Goal: Information Seeking & Learning: Check status

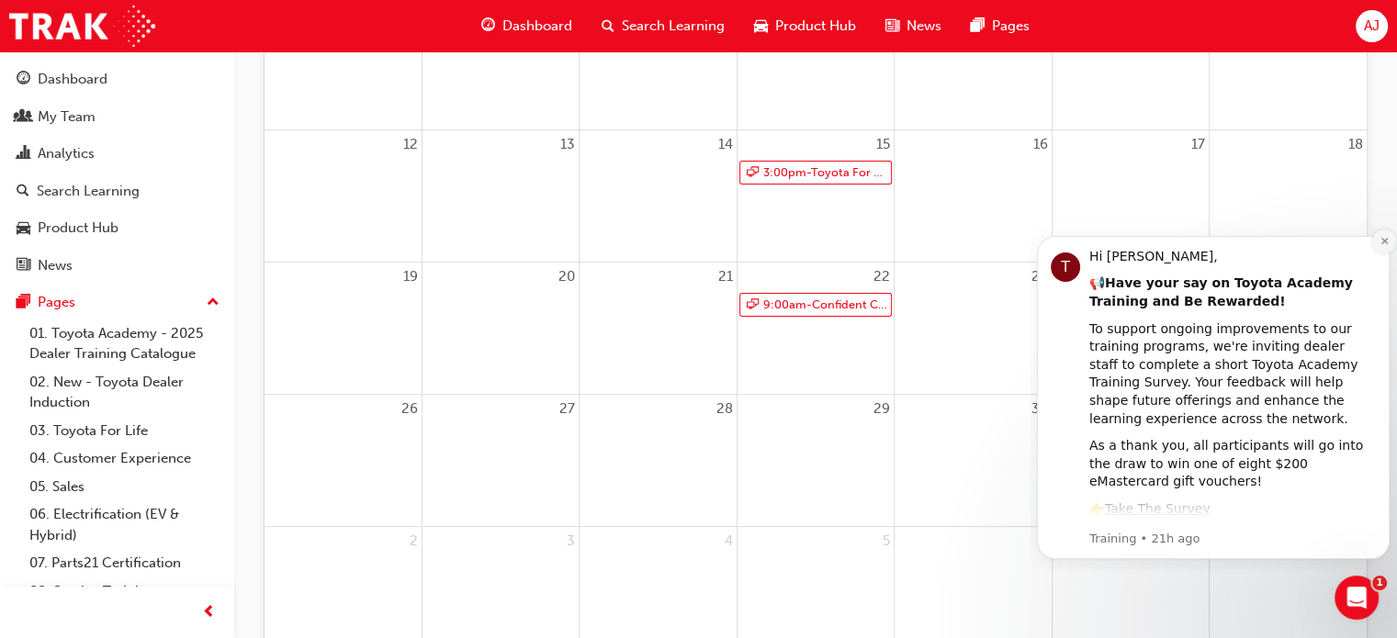
click at [1382, 238] on icon "Dismiss notification" at bounding box center [1385, 241] width 10 height 10
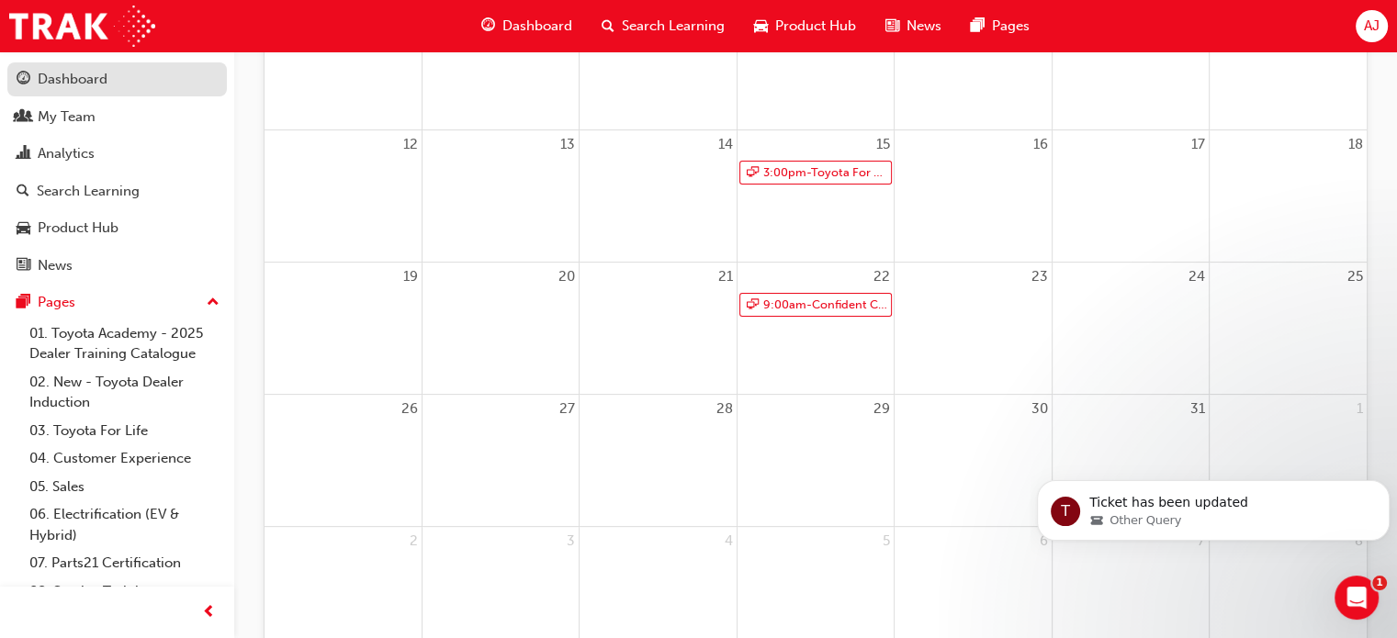
click at [91, 84] on div "Dashboard" at bounding box center [73, 79] width 70 height 21
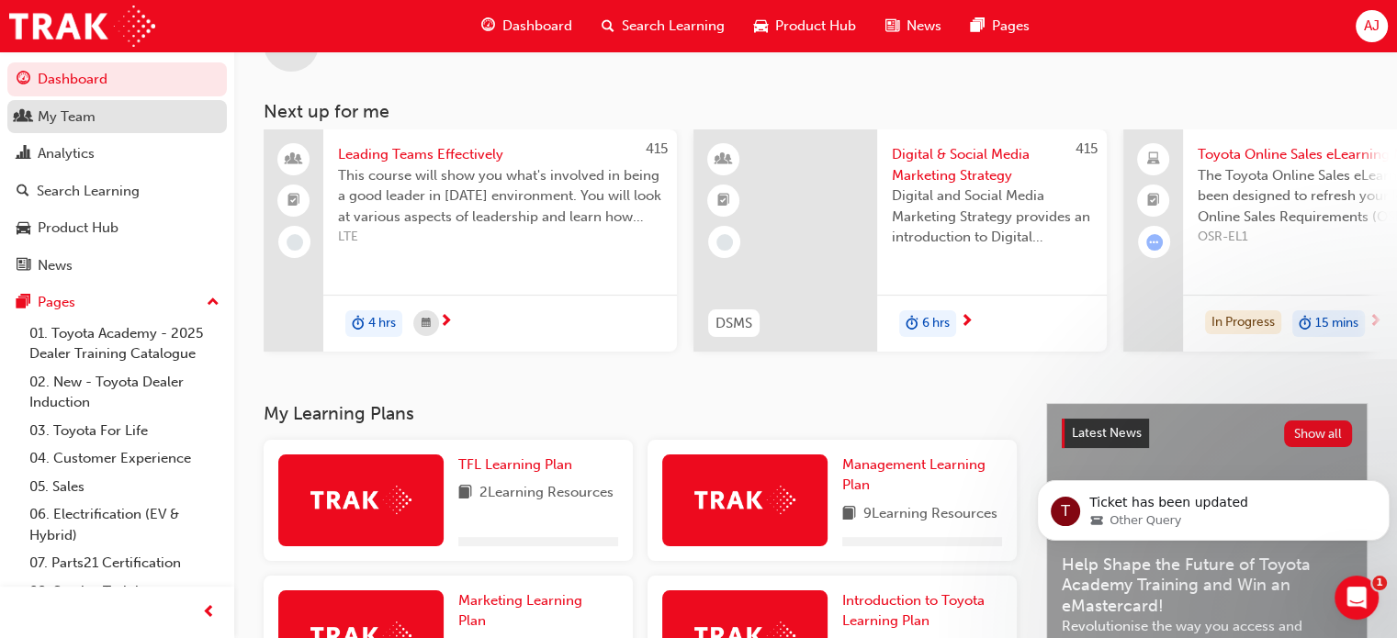
scroll to position [457, 0]
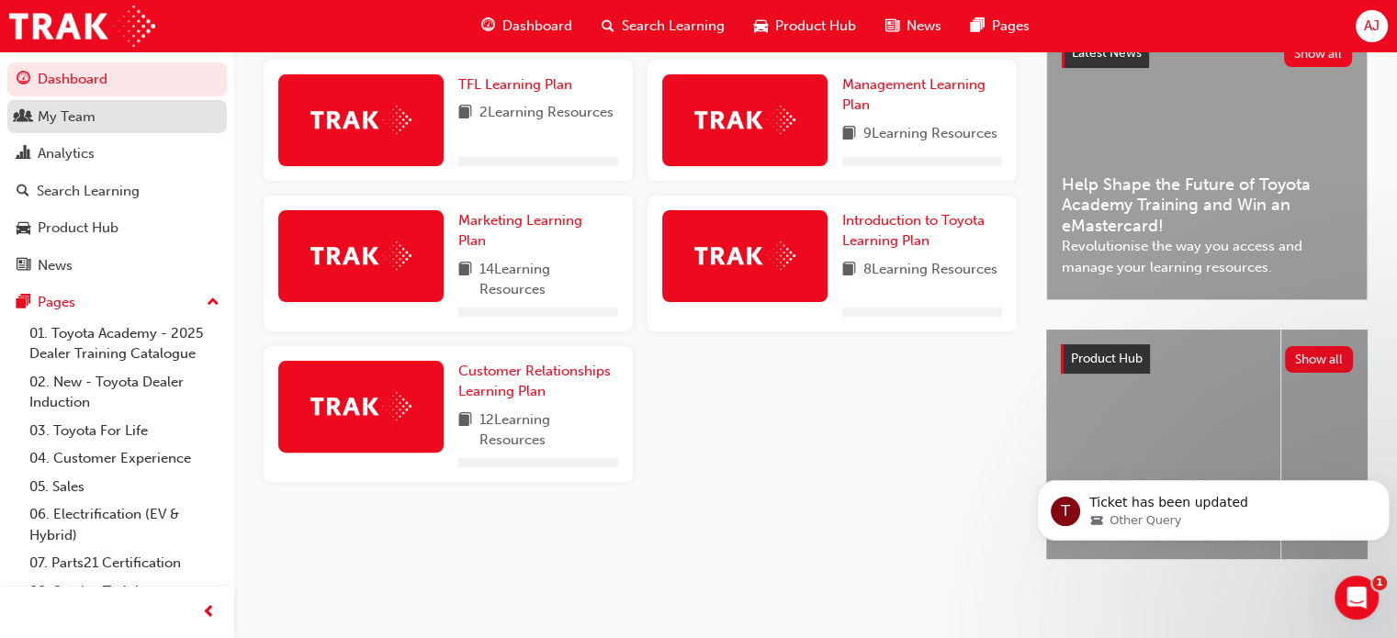
click at [85, 117] on div "My Team" at bounding box center [67, 117] width 58 height 21
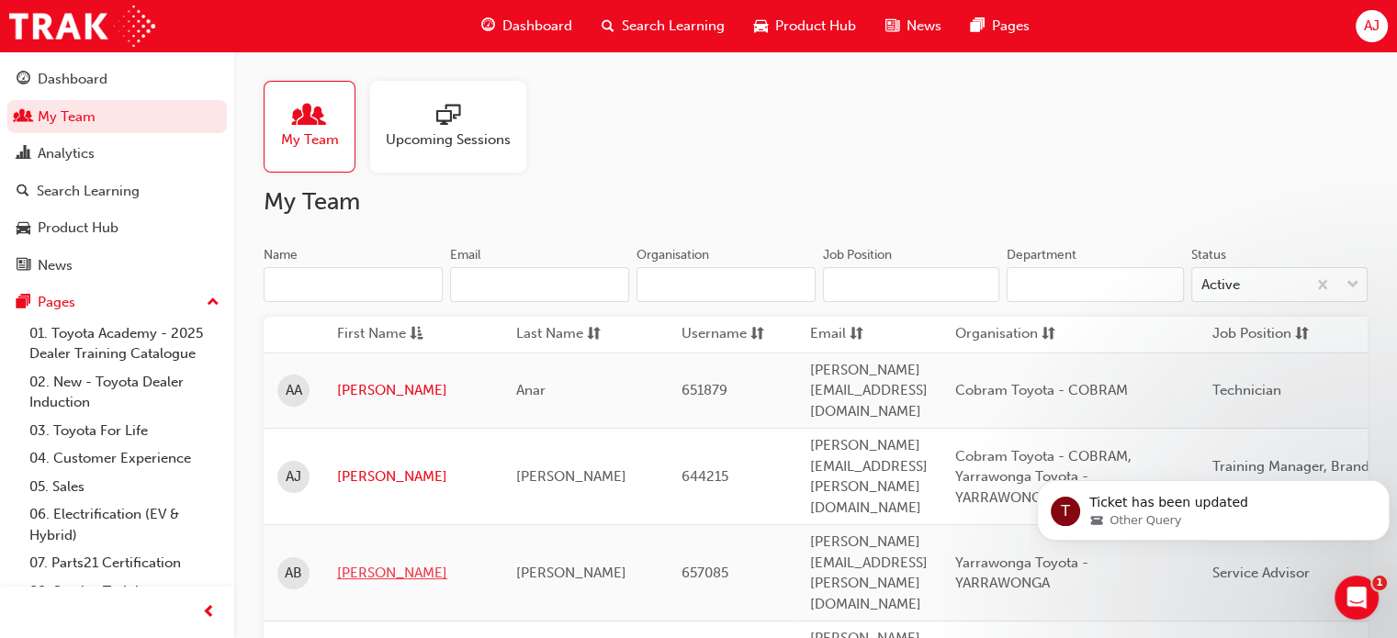
click at [368, 563] on link "[PERSON_NAME]" at bounding box center [413, 573] width 152 height 21
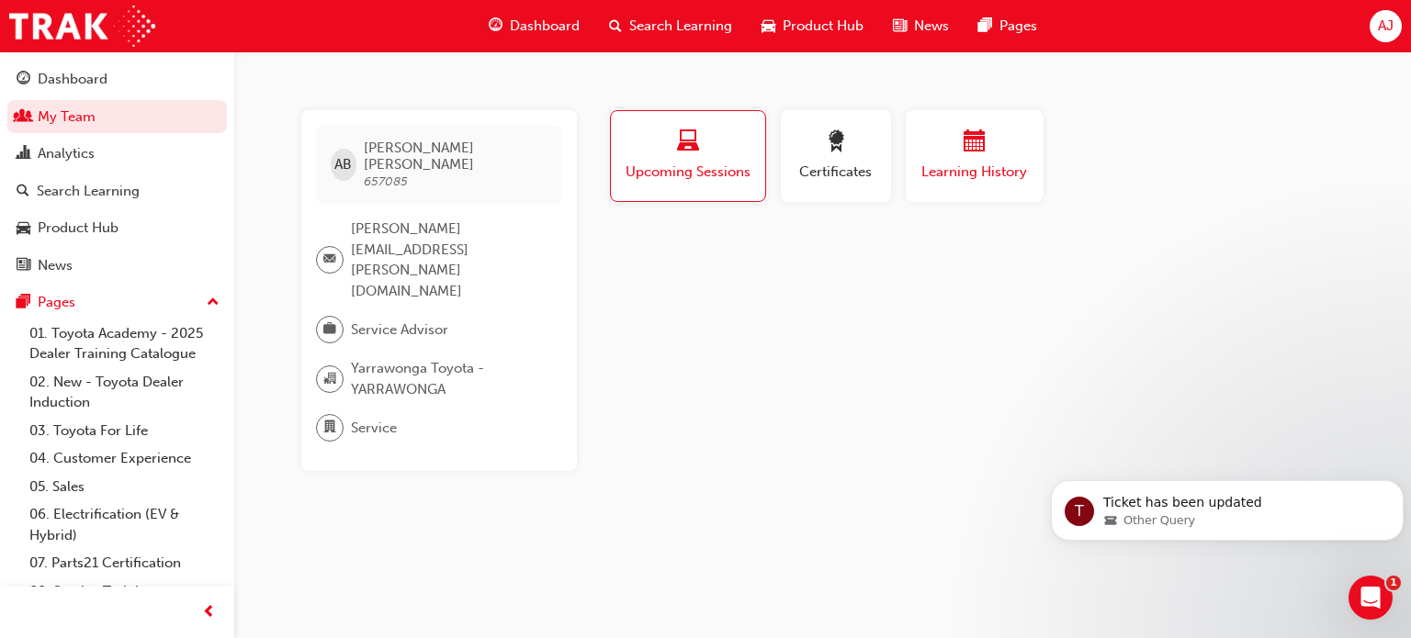
click at [985, 151] on span "calendar-icon" at bounding box center [975, 142] width 22 height 25
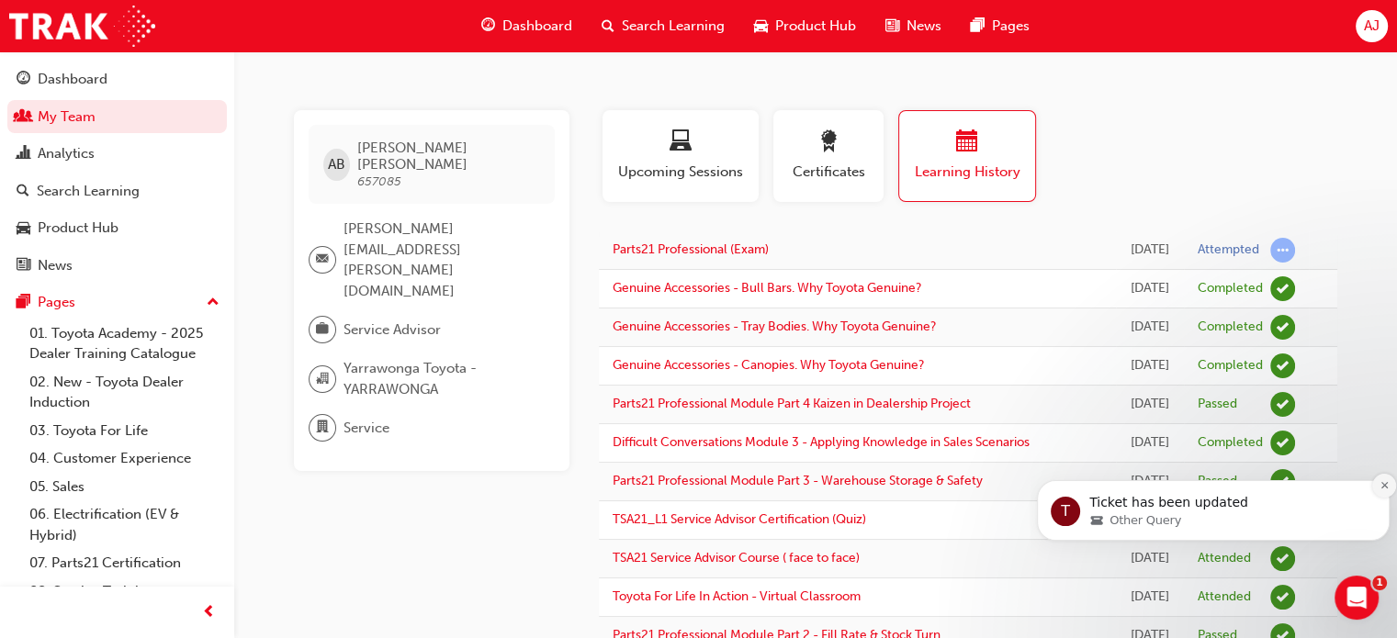
click at [1381, 486] on icon "Dismiss notification" at bounding box center [1385, 485] width 10 height 10
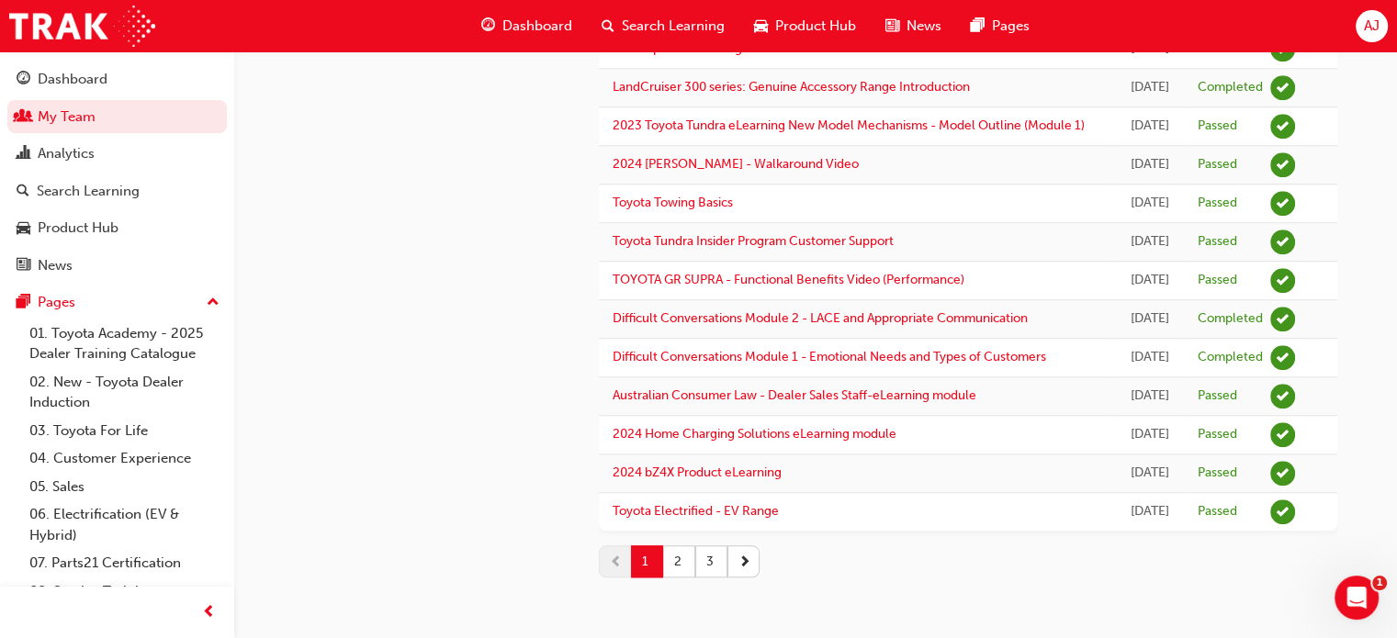
scroll to position [2131, 0]
click at [683, 559] on button "2" at bounding box center [679, 562] width 32 height 32
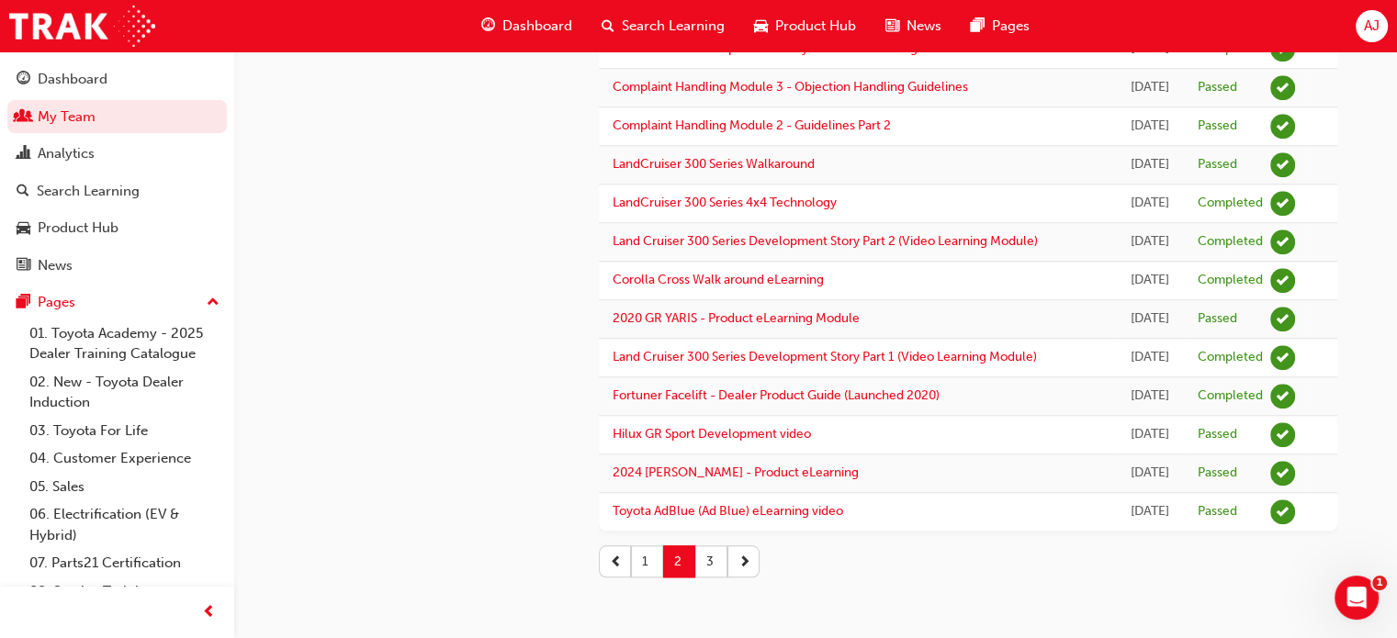
scroll to position [2281, 0]
click at [708, 560] on button "3" at bounding box center [711, 562] width 32 height 32
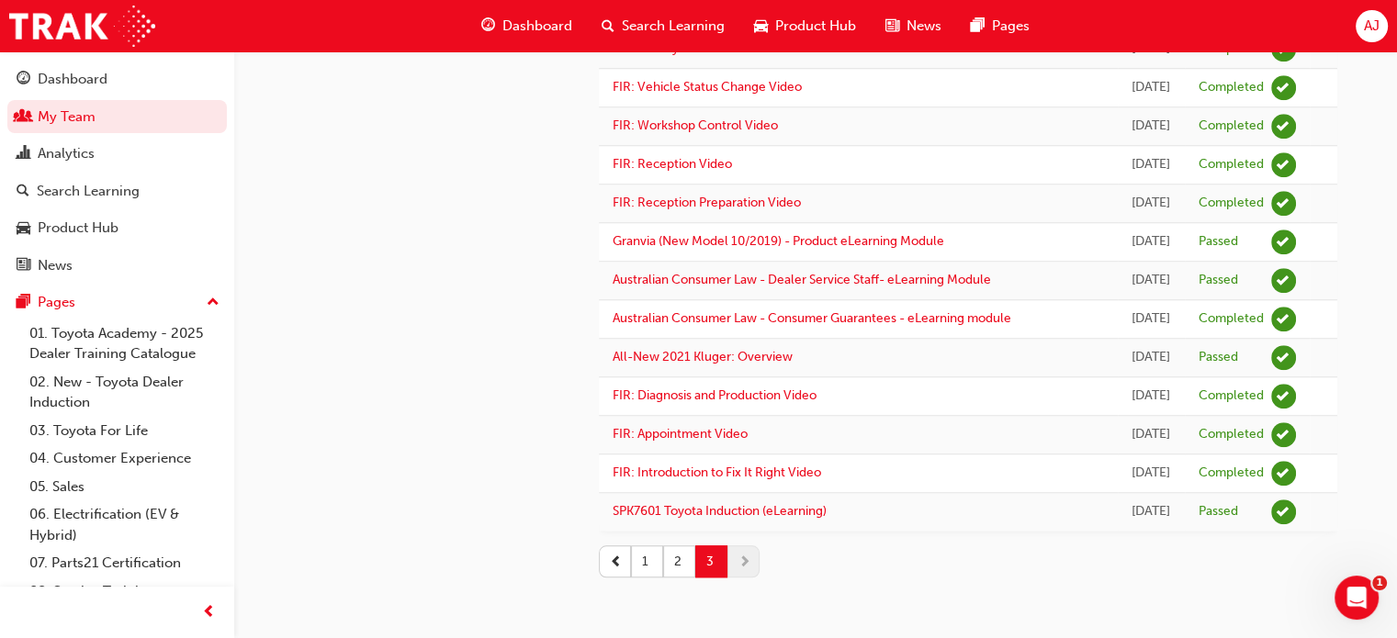
scroll to position [2023, 0]
click at [639, 565] on button "1" at bounding box center [647, 562] width 32 height 32
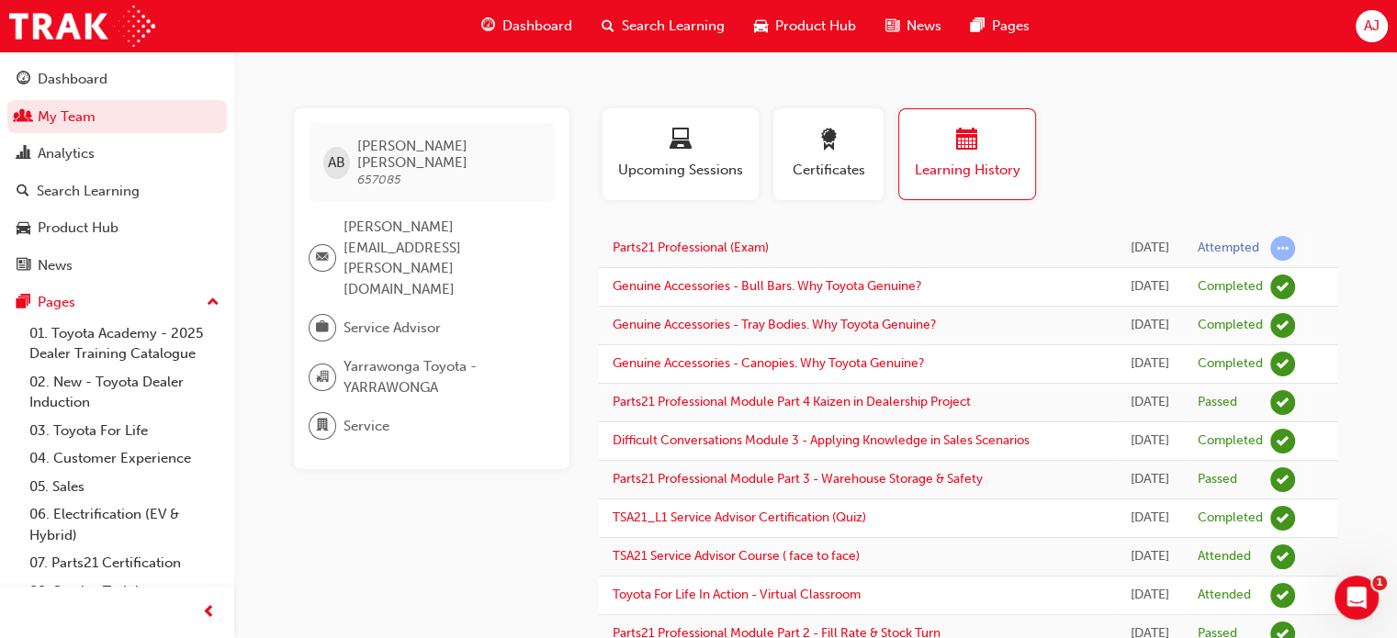
scroll to position [0, 0]
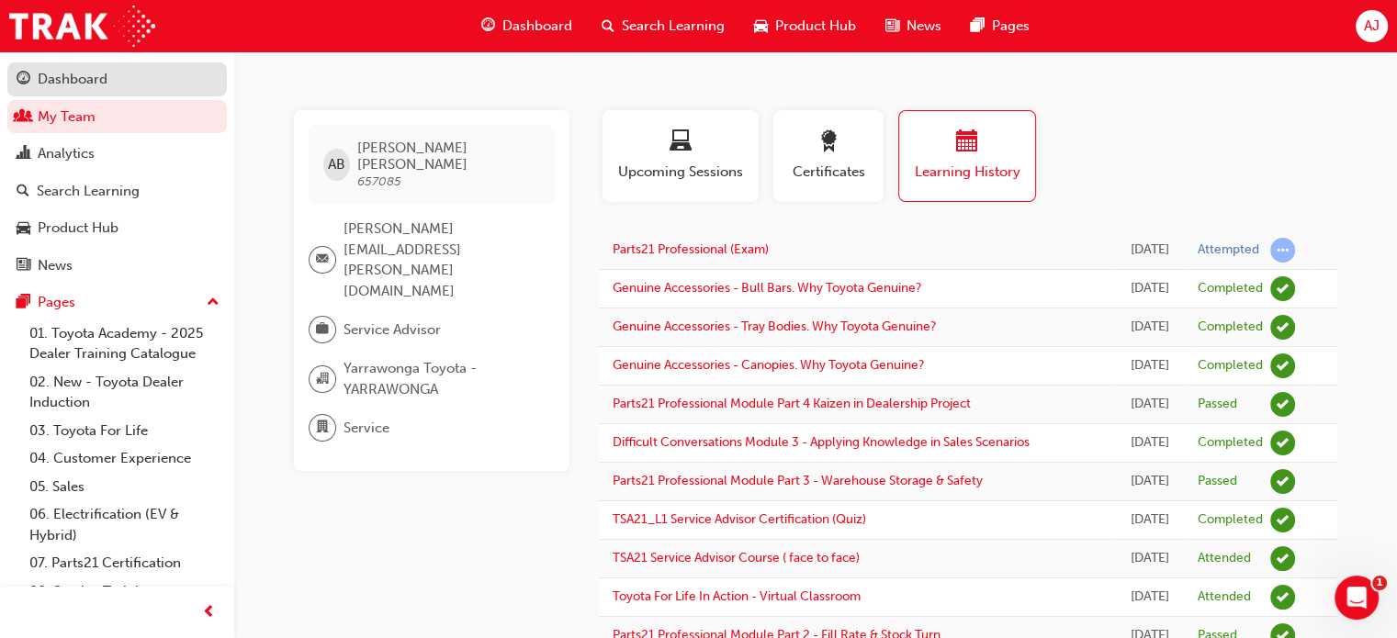
click at [89, 87] on div "Dashboard" at bounding box center [73, 79] width 70 height 21
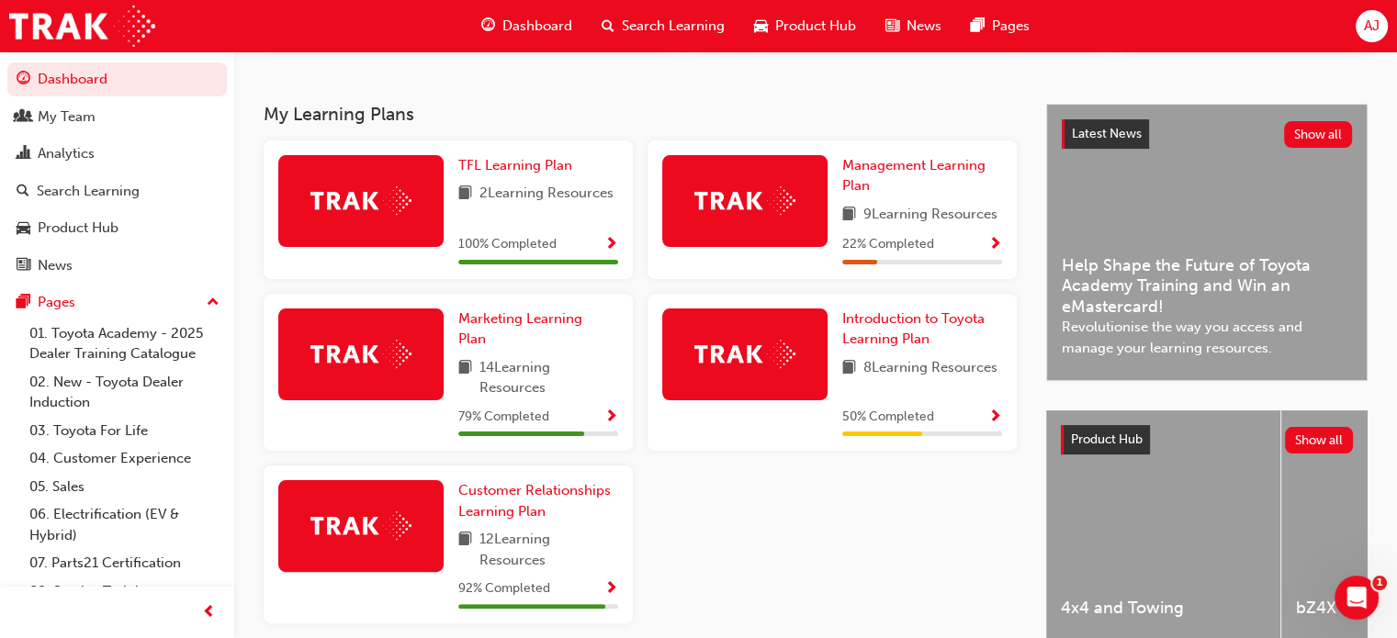
scroll to position [367, 0]
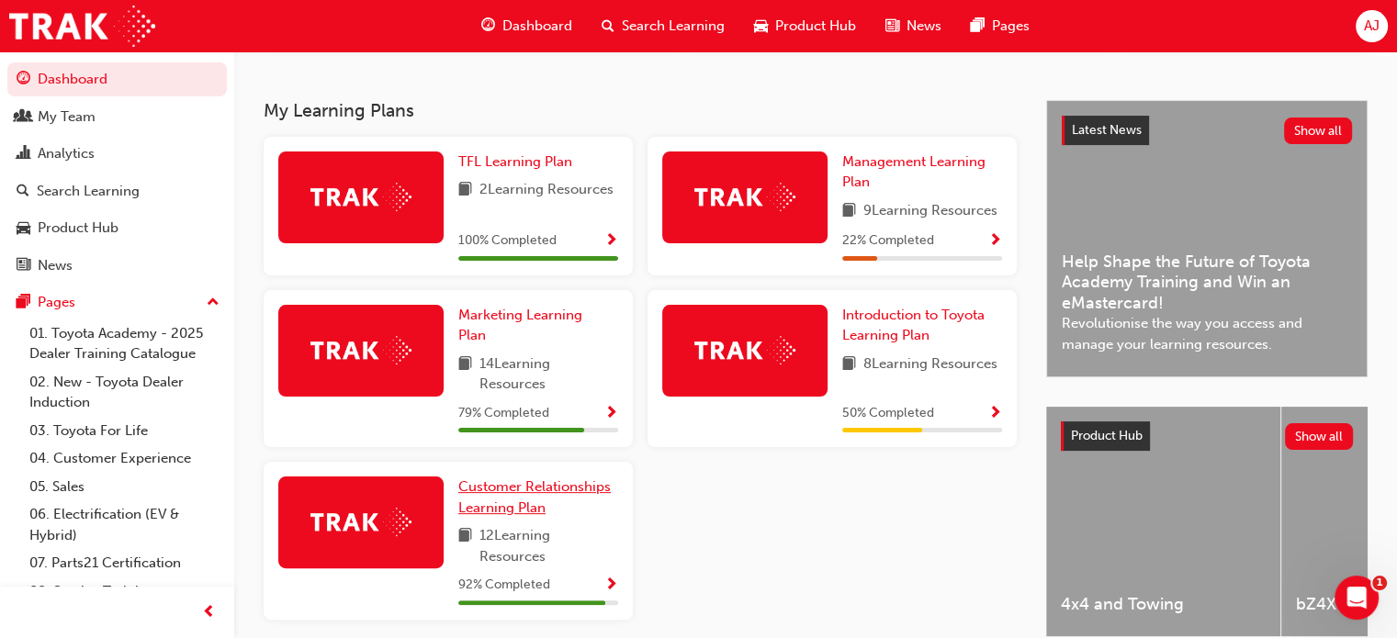
click at [525, 499] on span "Customer Relationships Learning Plan" at bounding box center [534, 498] width 152 height 38
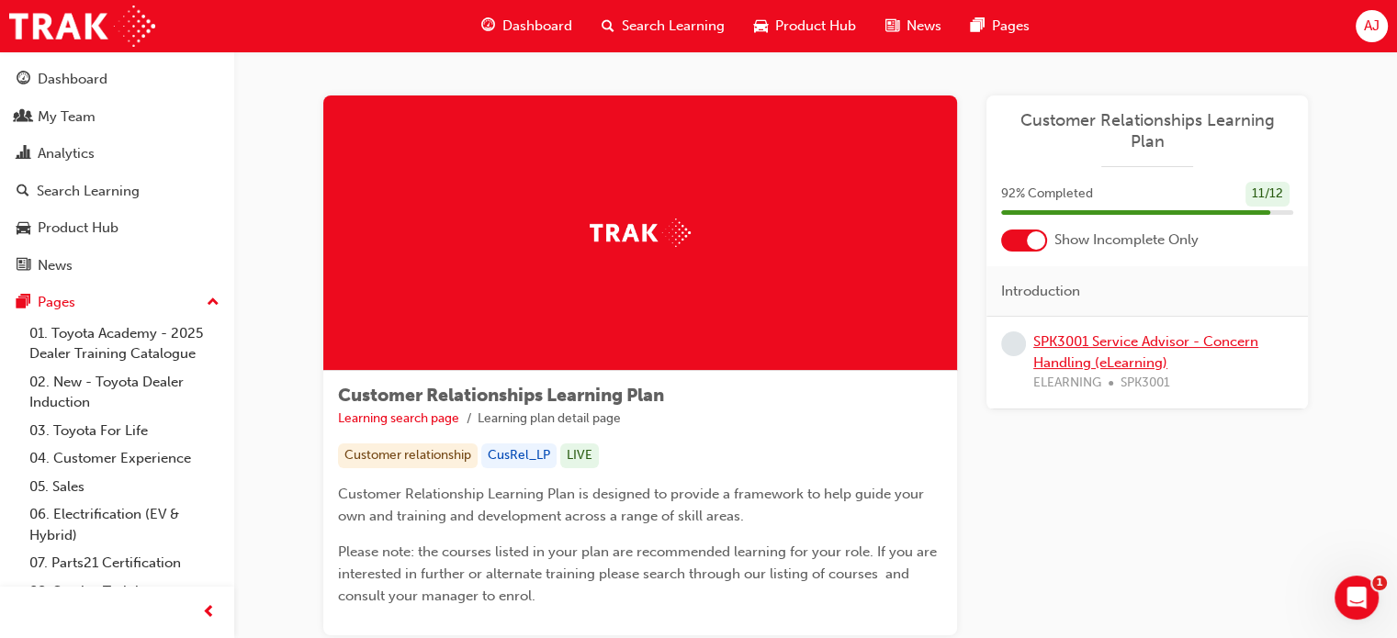
click at [1066, 333] on link "SPK3001 Service Advisor - Concern Handling (eLearning)" at bounding box center [1145, 352] width 225 height 38
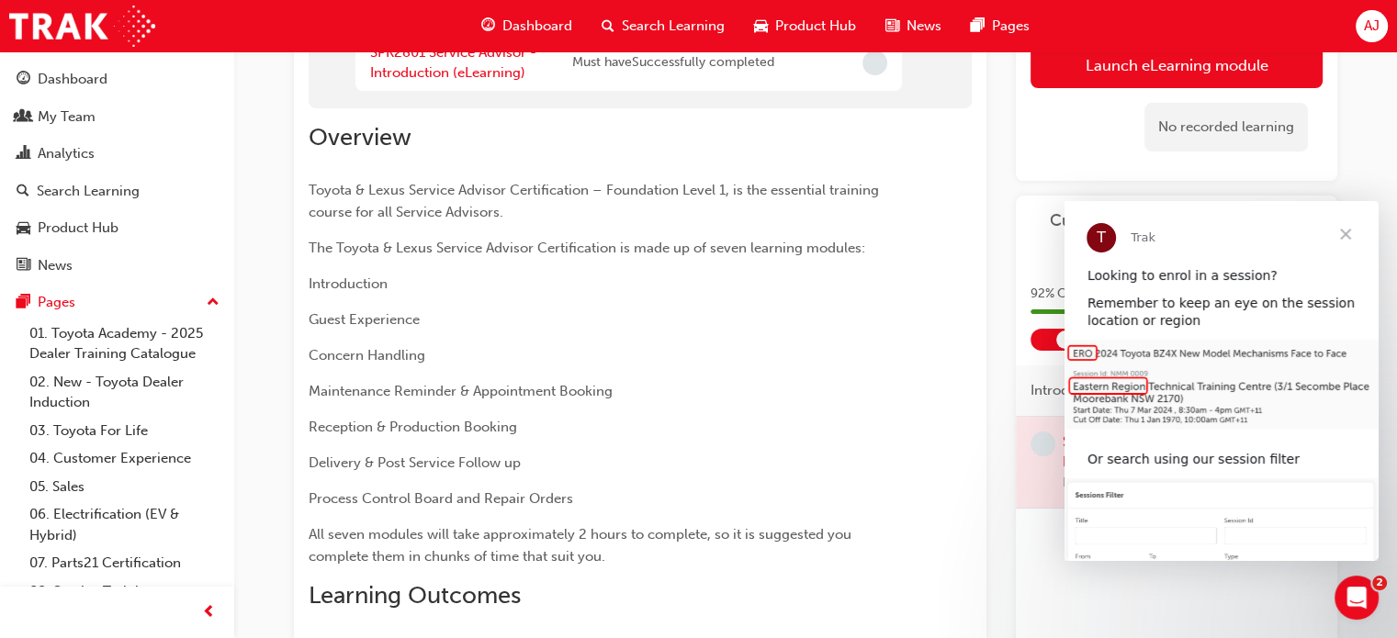
click at [1343, 236] on span "Close" at bounding box center [1346, 234] width 66 height 66
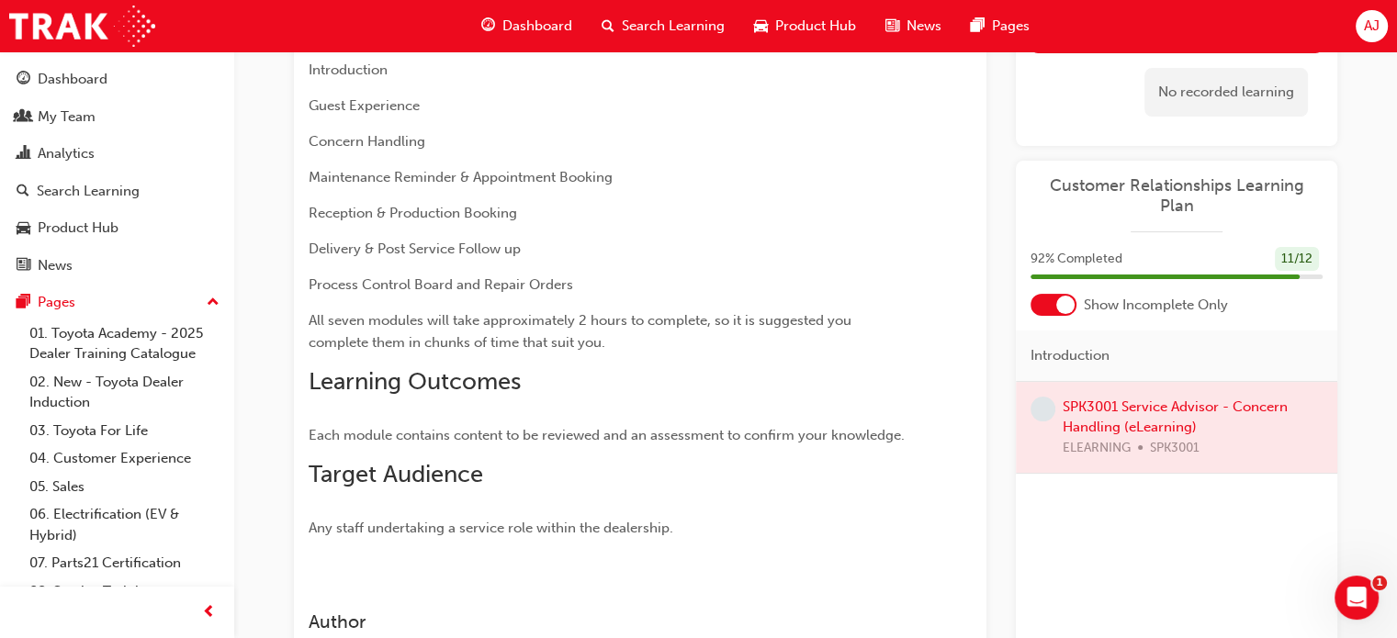
scroll to position [397, 0]
click at [75, 107] on div "My Team" at bounding box center [67, 117] width 58 height 21
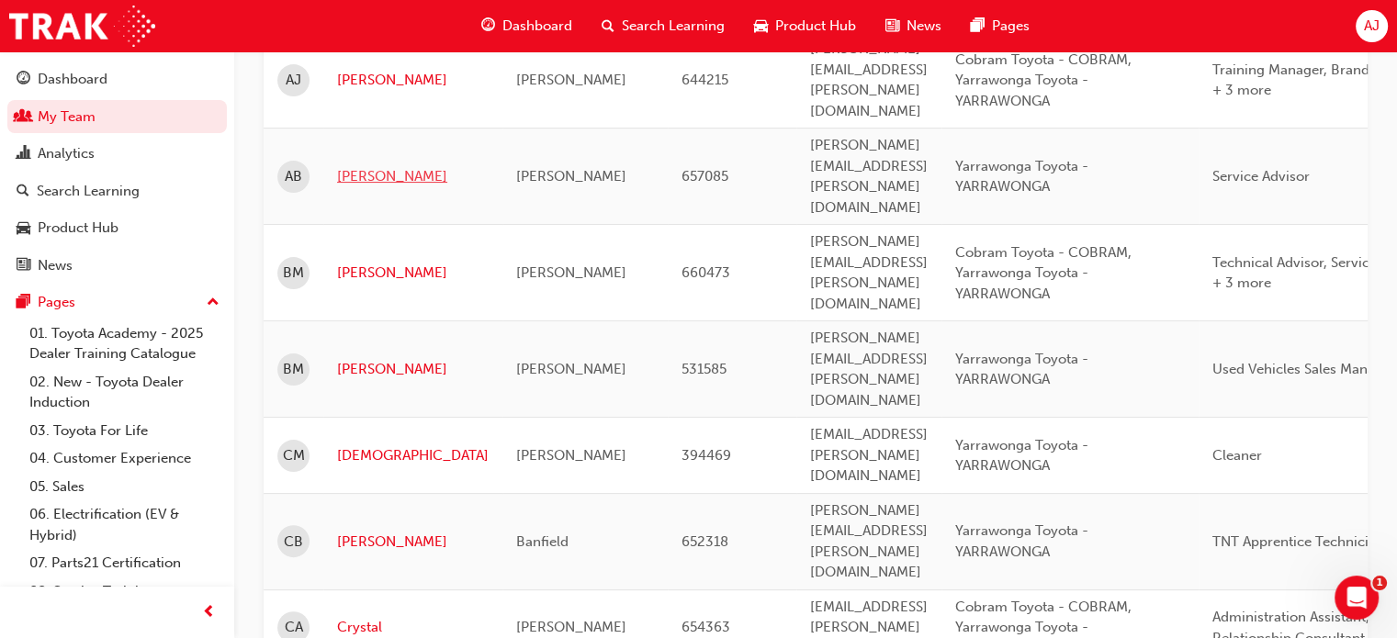
click at [354, 166] on link "[PERSON_NAME]" at bounding box center [413, 176] width 152 height 21
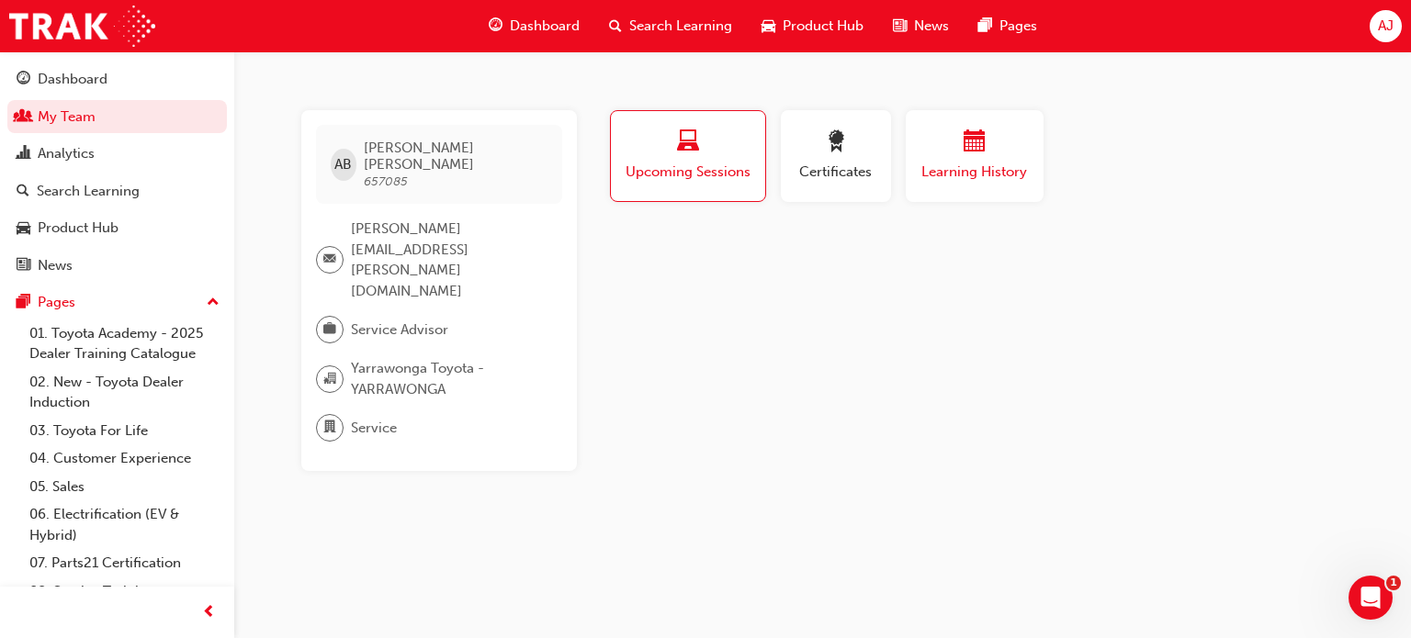
click at [981, 158] on div "Learning History" at bounding box center [975, 156] width 110 height 52
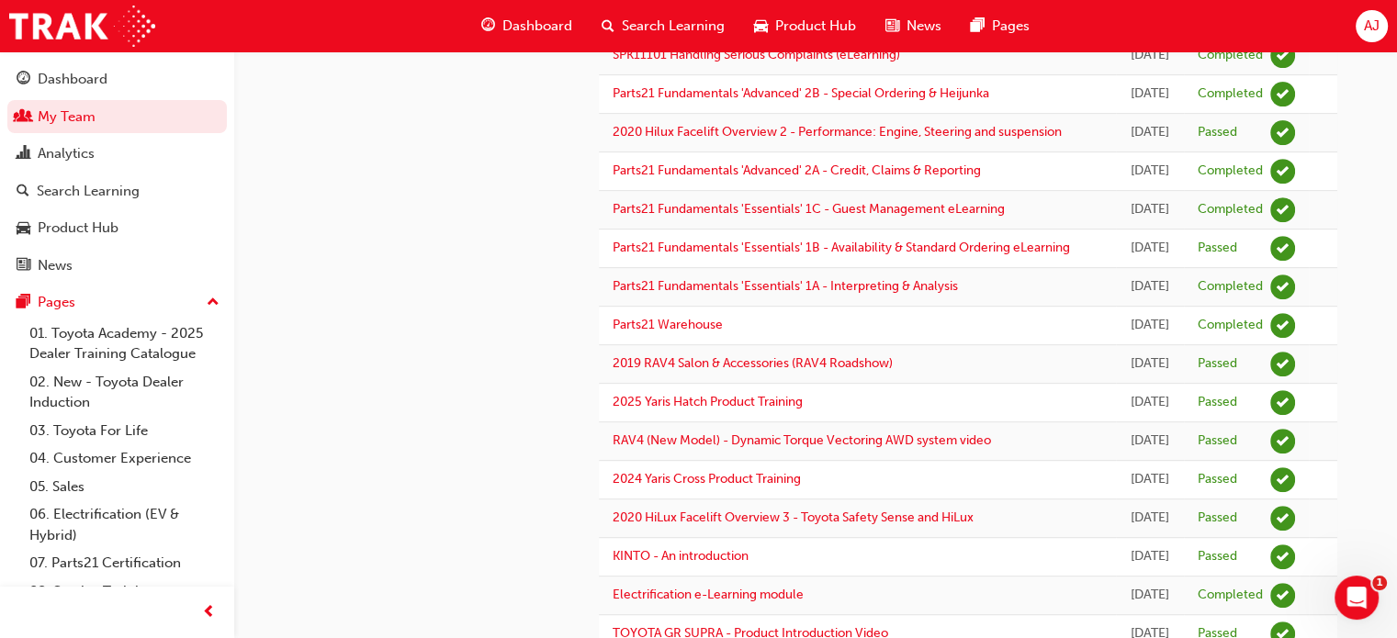
click at [968, 268] on td "Parts21 Fundamentals 'Essentials' 1B - Availability & Standard Ordering eLearni…" at bounding box center [857, 249] width 517 height 39
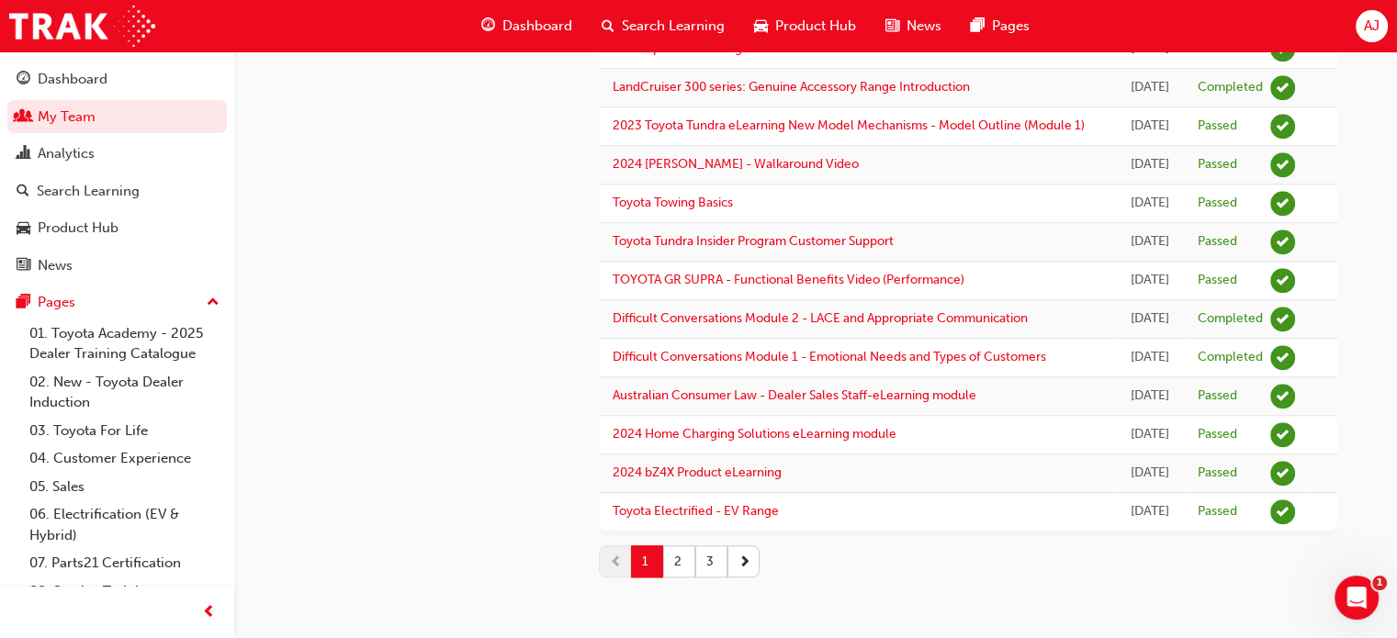
scroll to position [2131, 0]
click at [672, 572] on button "2" at bounding box center [679, 562] width 32 height 32
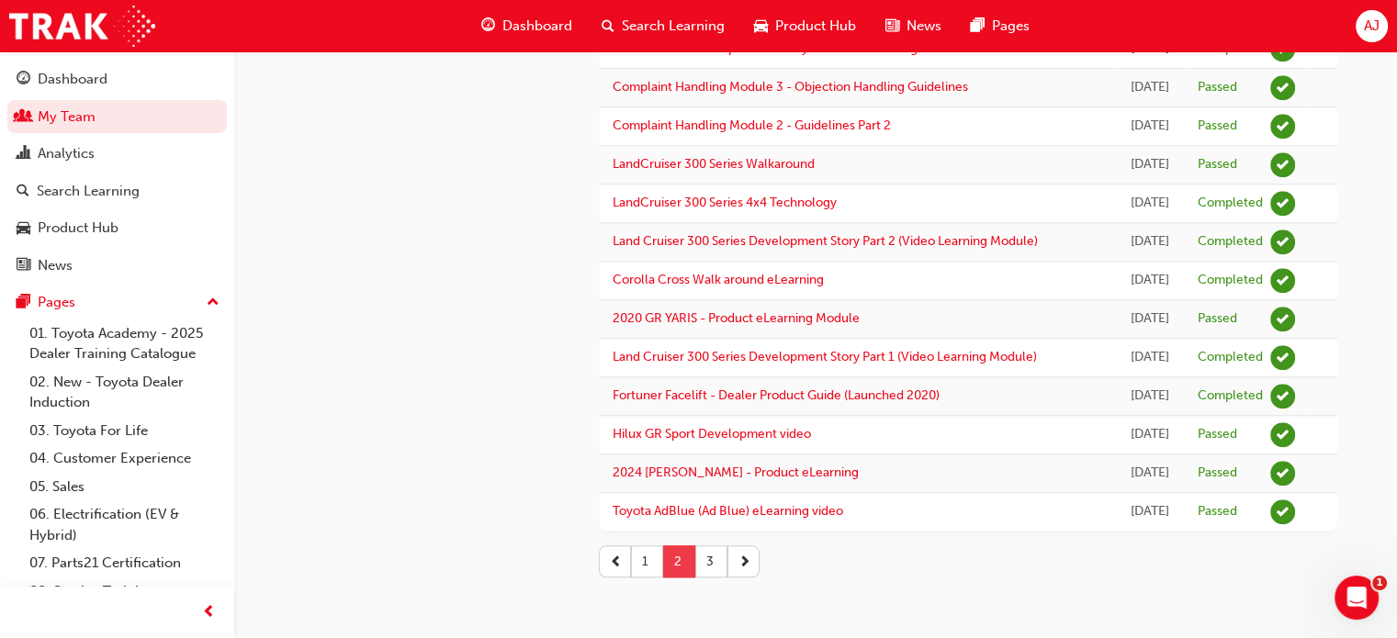
scroll to position [2009, 0]
click at [944, 514] on td "Toyota AdBlue (Ad Blue) eLearning video" at bounding box center [857, 512] width 517 height 39
click at [706, 570] on button "3" at bounding box center [711, 562] width 32 height 32
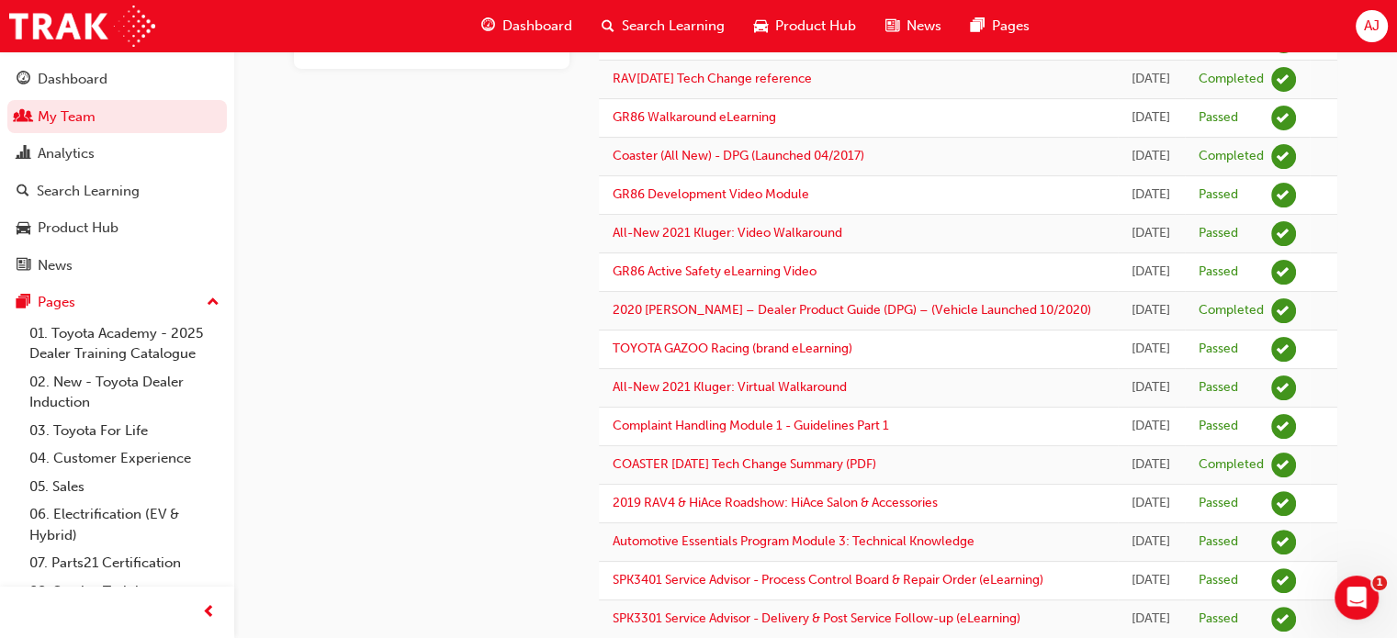
scroll to position [0, 0]
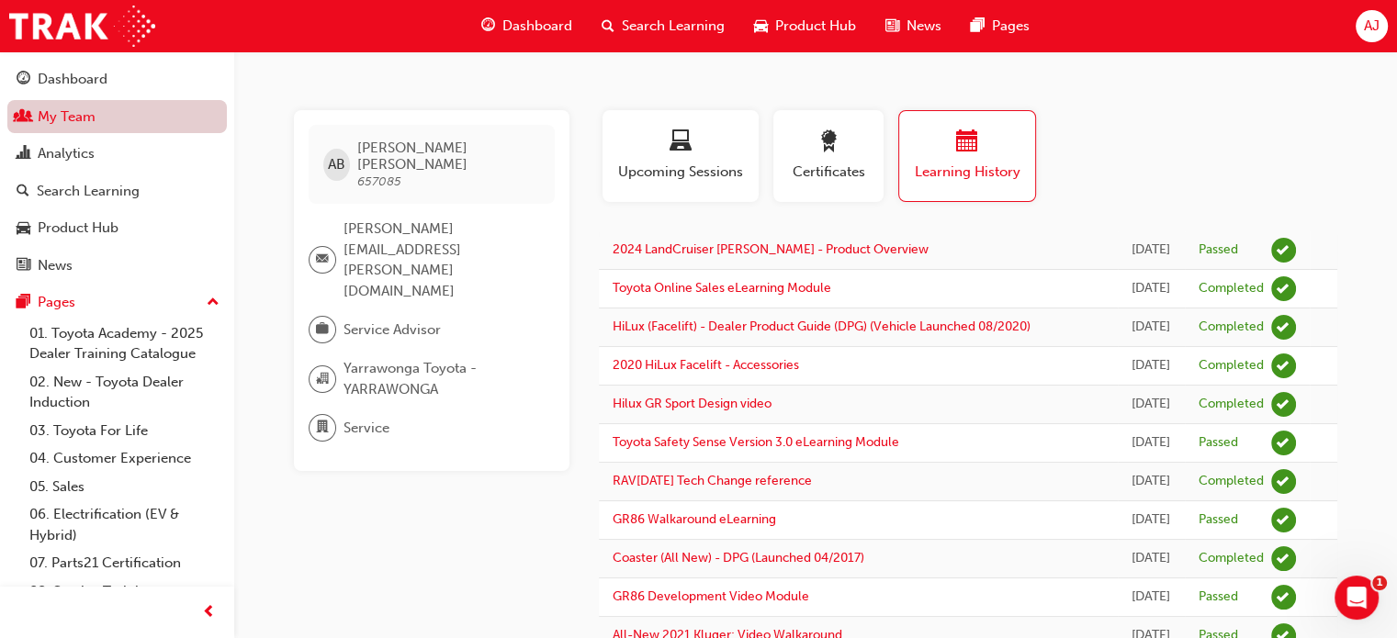
click at [85, 108] on link "My Team" at bounding box center [117, 117] width 220 height 34
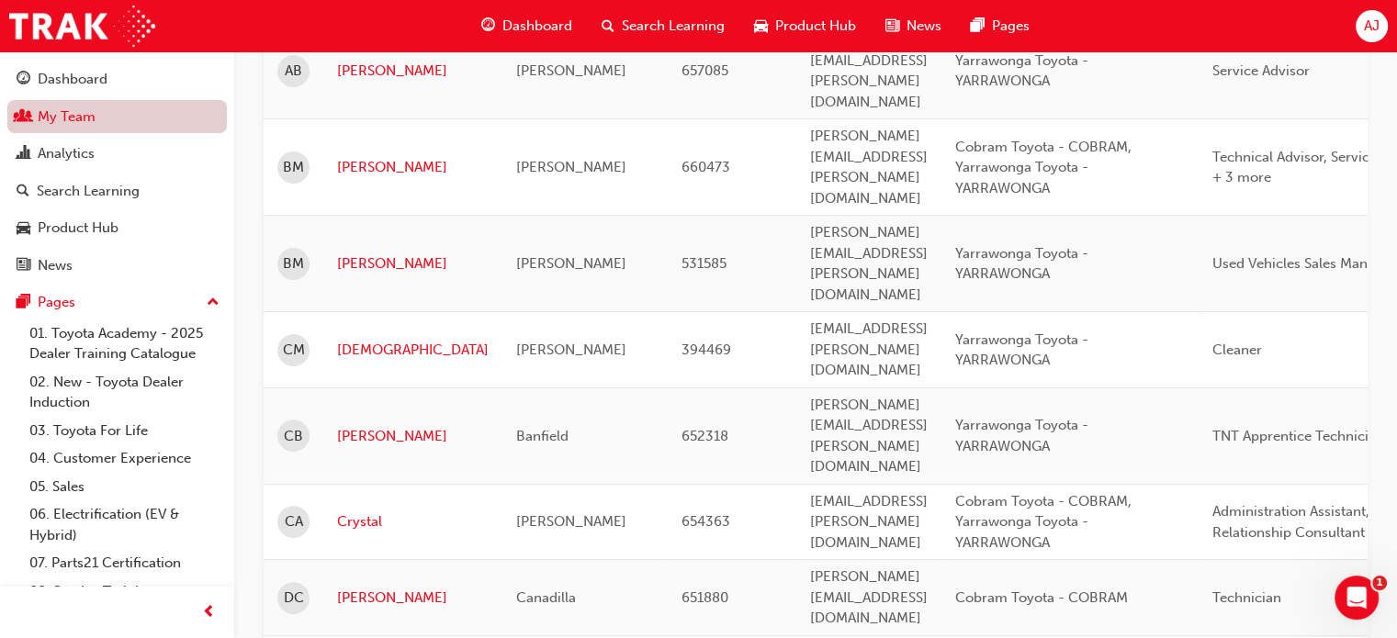
scroll to position [502, 0]
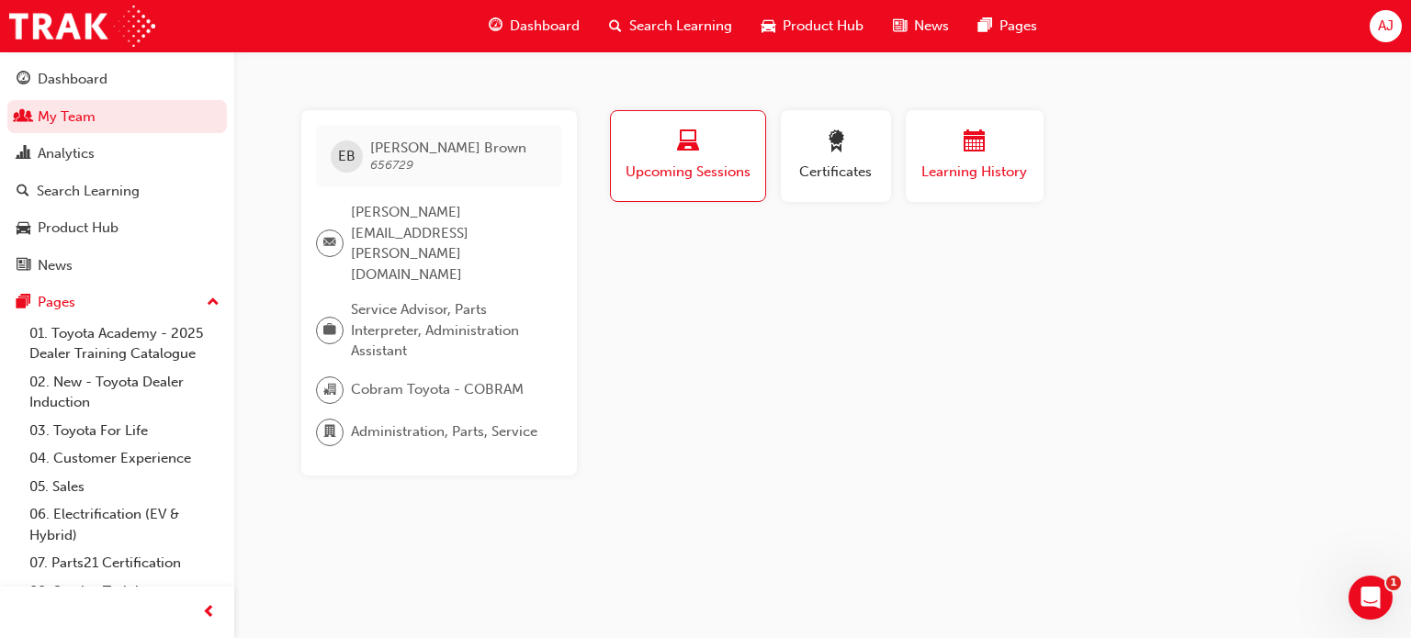
click at [964, 166] on span "Learning History" at bounding box center [975, 172] width 110 height 21
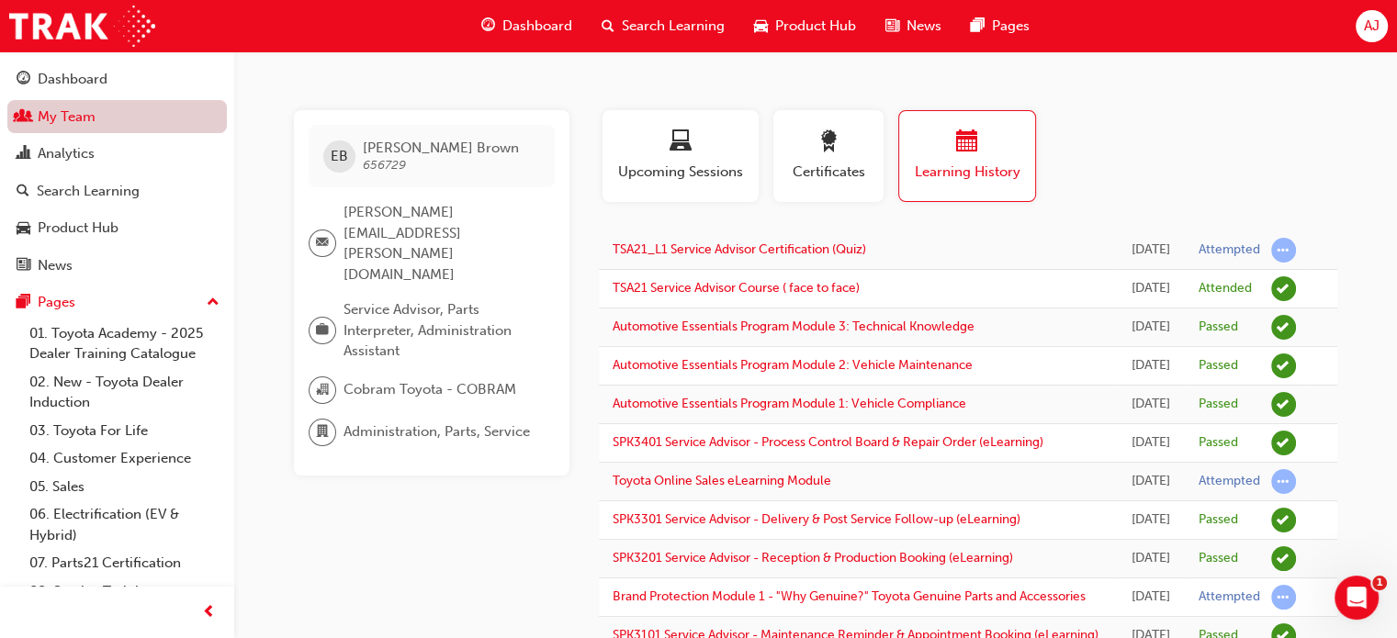
click at [56, 113] on link "My Team" at bounding box center [117, 117] width 220 height 34
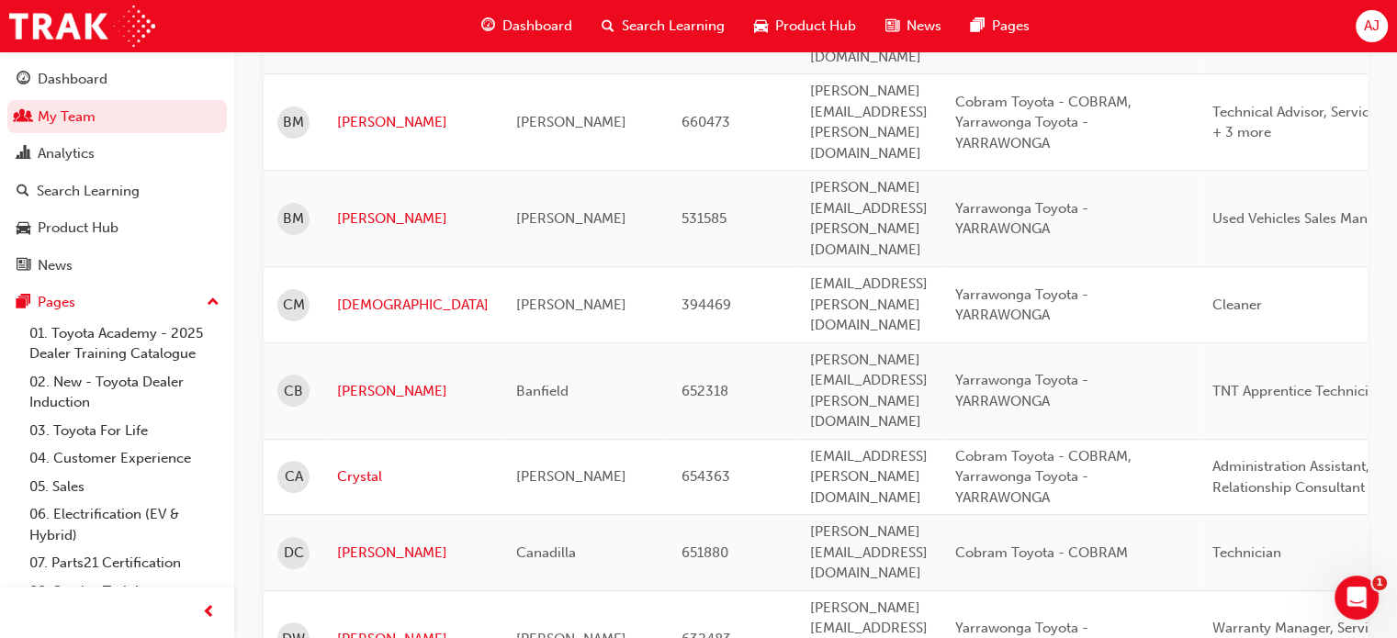
scroll to position [551, 0]
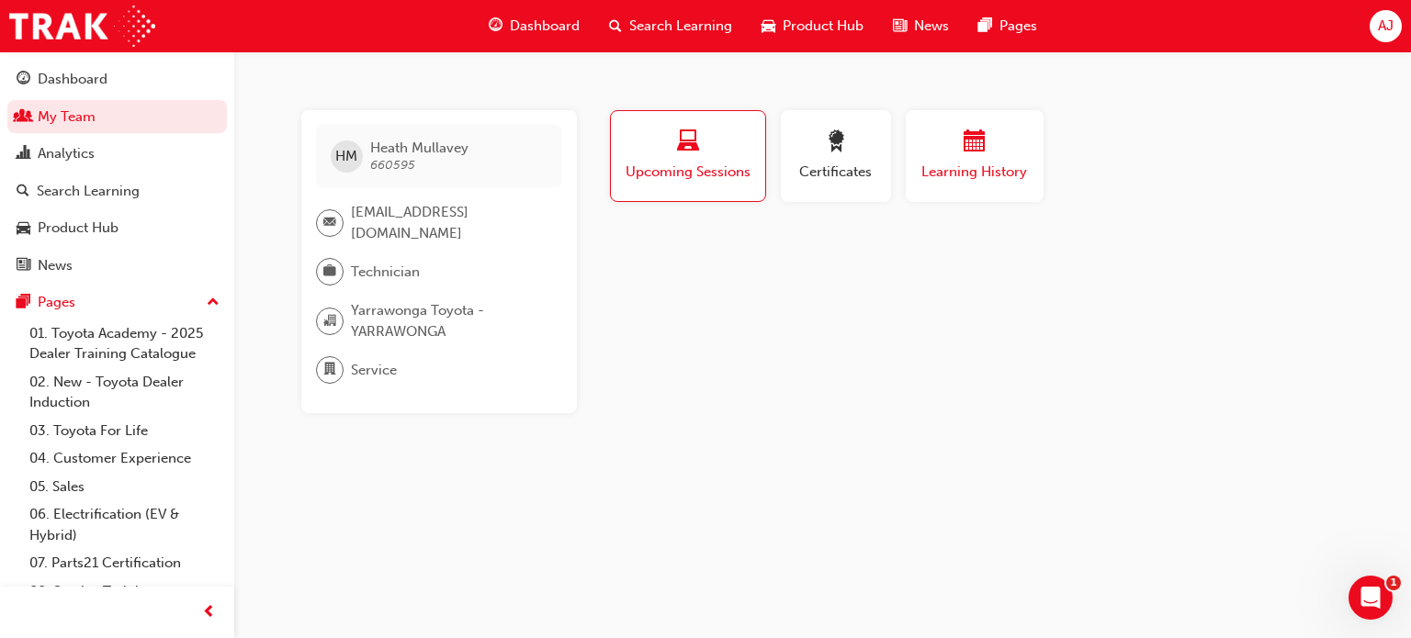
click at [960, 175] on span "Learning History" at bounding box center [975, 172] width 110 height 21
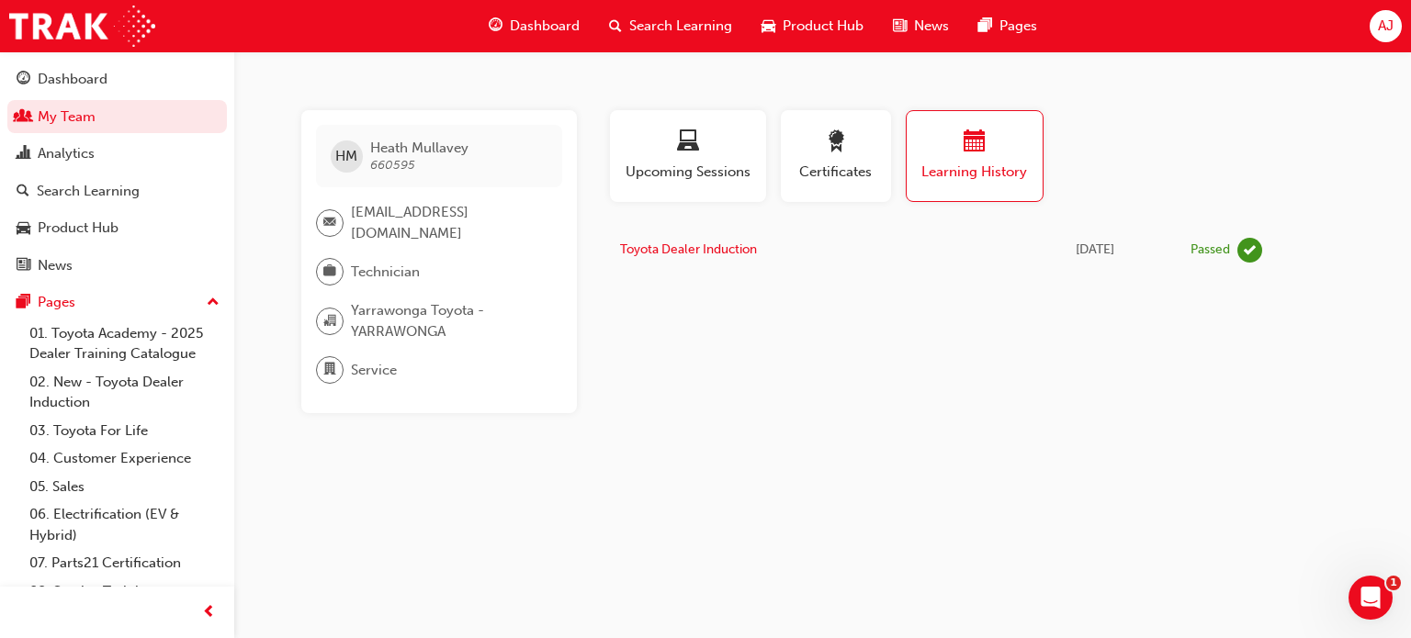
click at [782, 279] on div "Profile Upcoming Sessions Certificates Learning History [PERSON_NAME] [PERSON_N…" at bounding box center [975, 261] width 739 height 303
